Goal: Task Accomplishment & Management: Complete application form

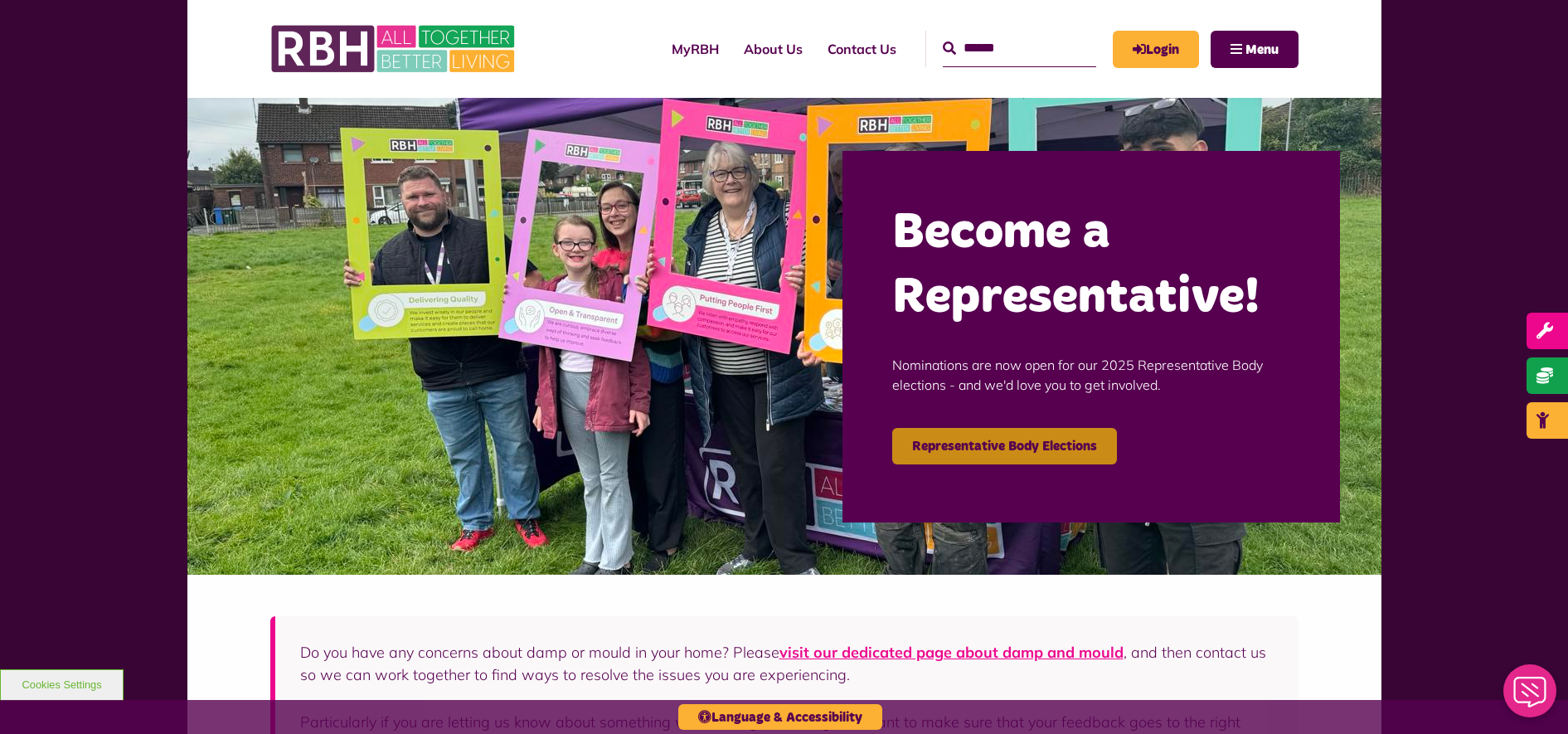
click at [998, 448] on link "Representative Body Elections" at bounding box center [1004, 446] width 225 height 36
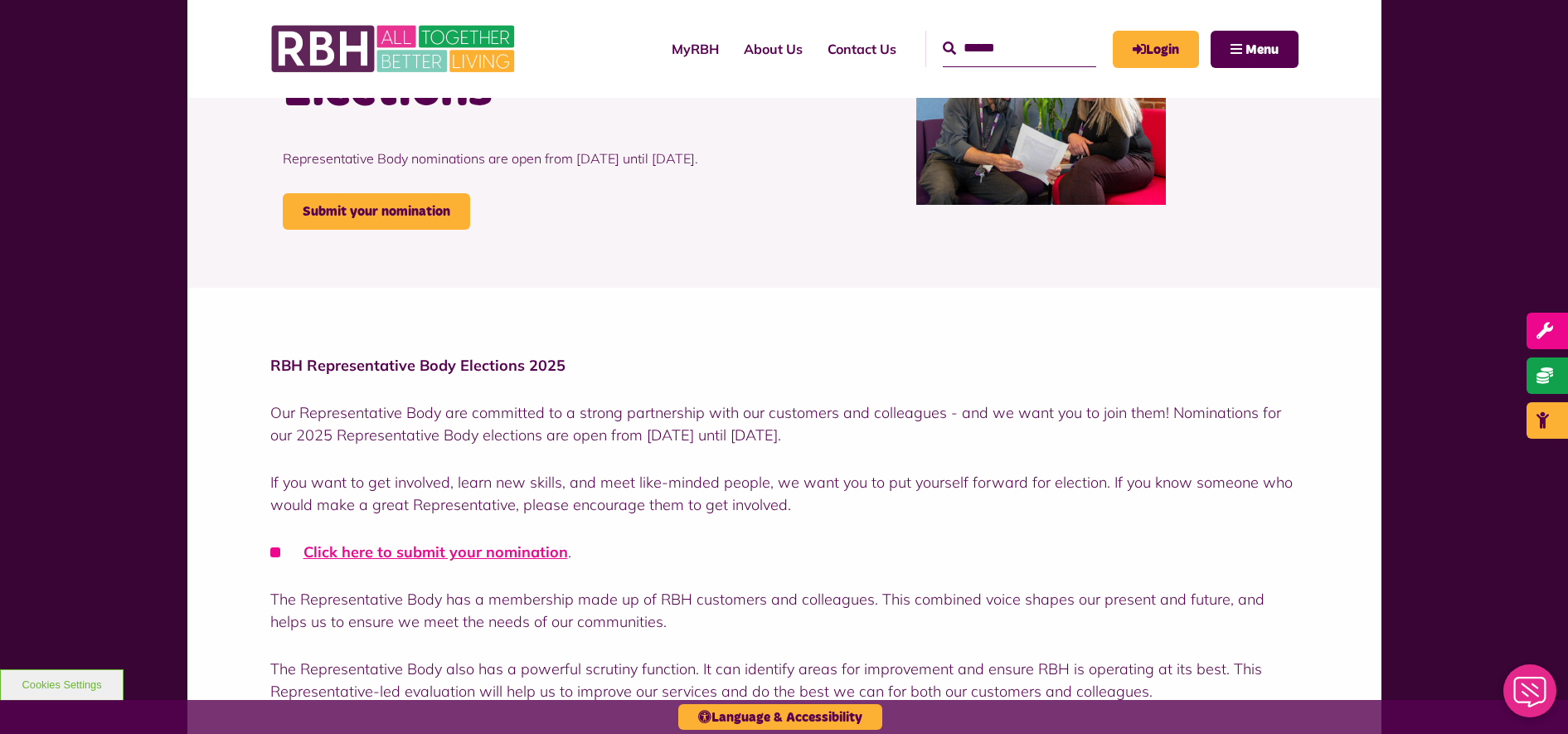
scroll to position [173, 0]
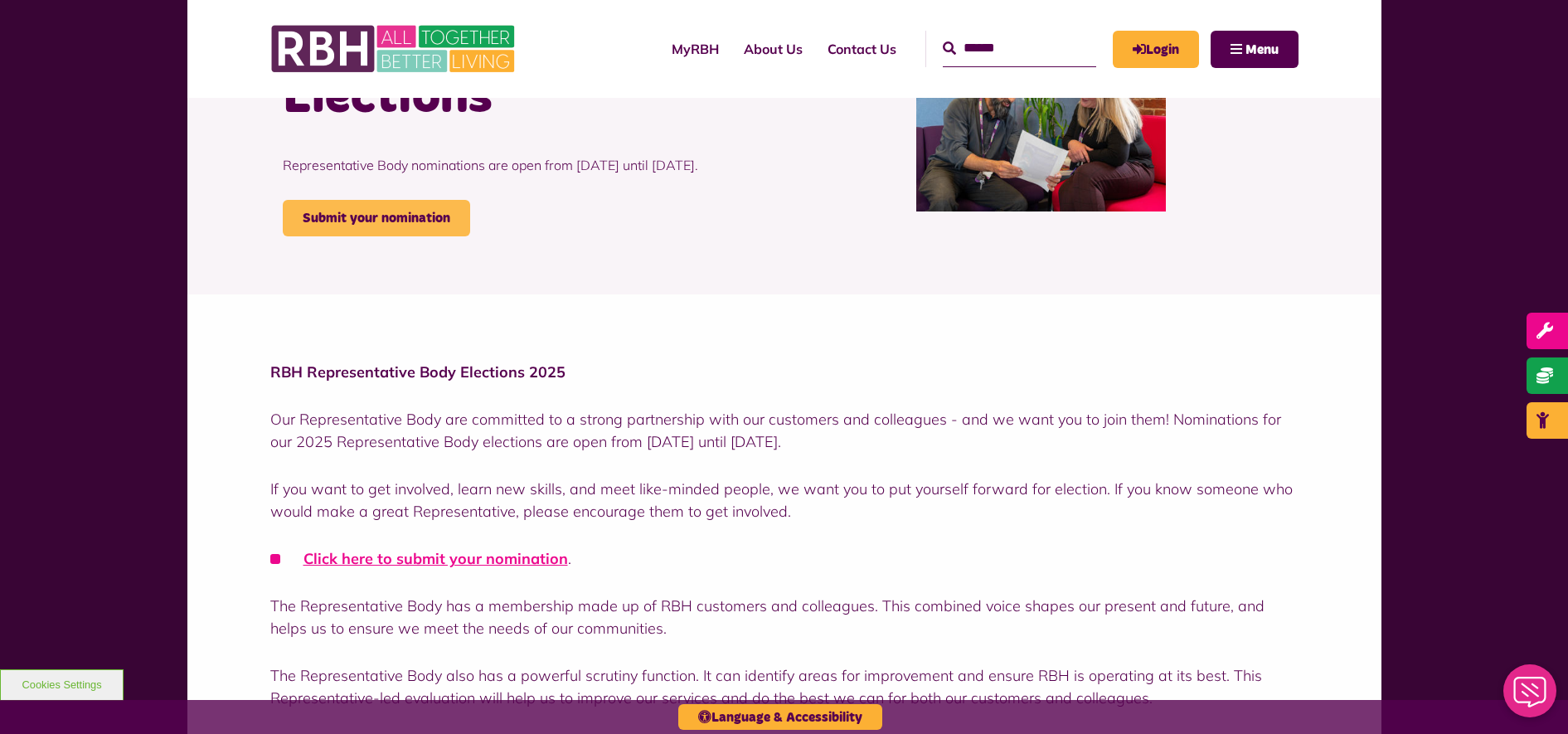
click at [402, 236] on link "Submit your nomination" at bounding box center [377, 218] width 188 height 36
